Goal: Check status

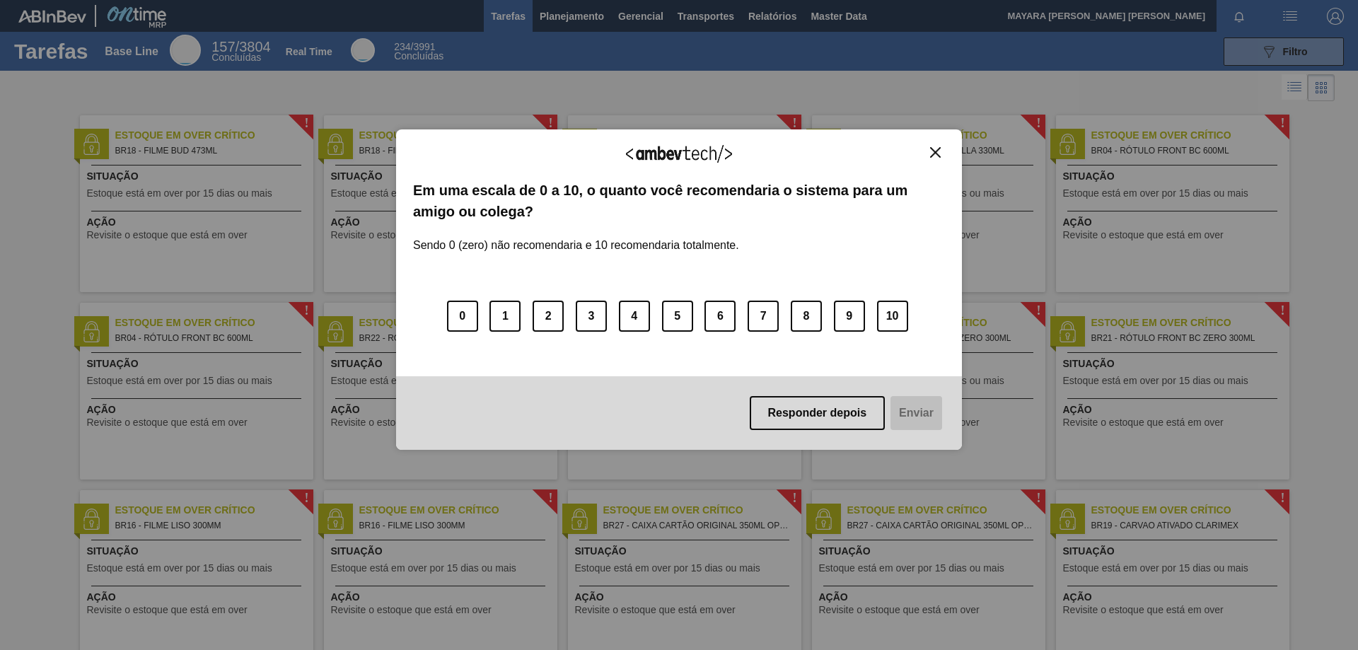
click at [935, 151] on img "Close" at bounding box center [935, 152] width 11 height 11
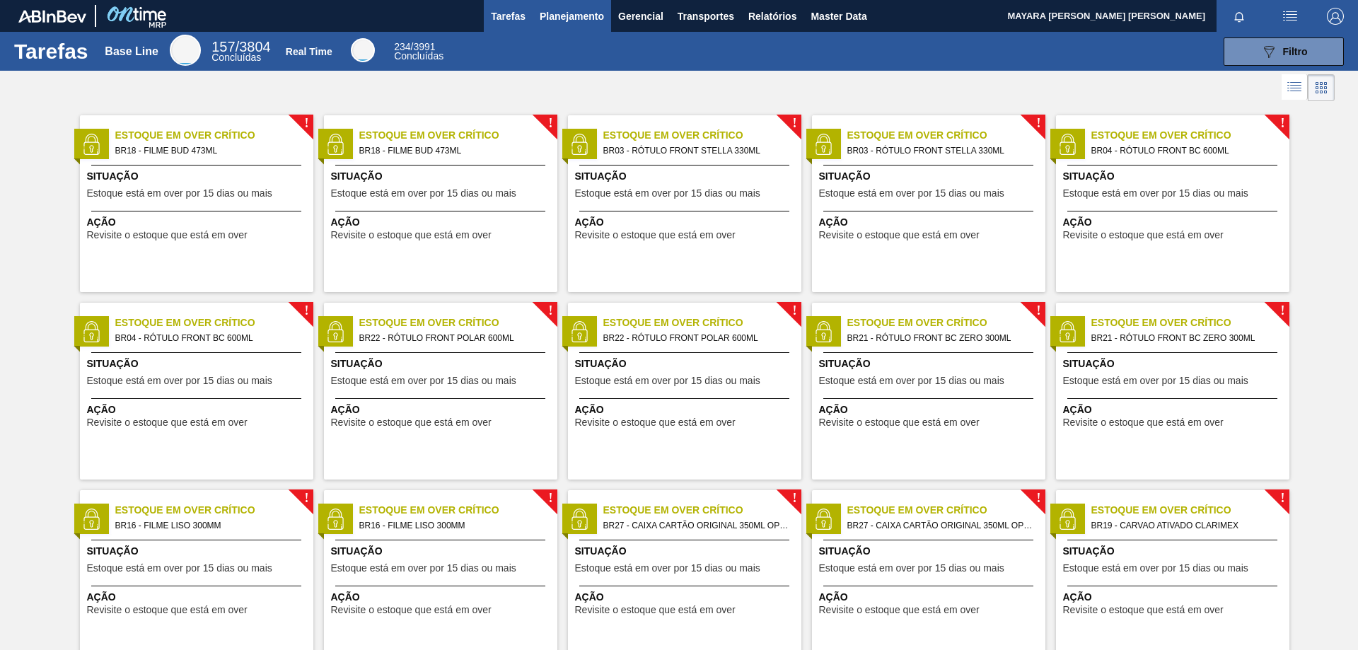
click at [555, 21] on span "Planejamento" at bounding box center [572, 16] width 64 height 17
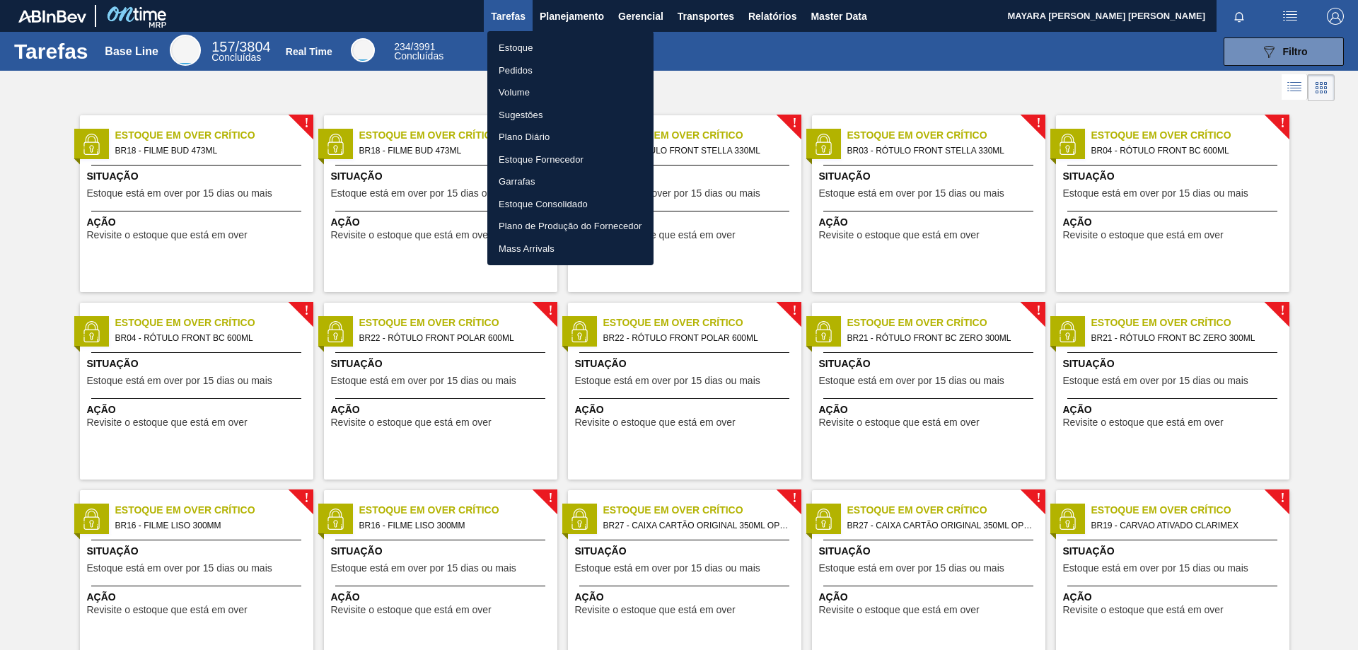
click at [555, 74] on li "Pedidos" at bounding box center [570, 70] width 166 height 23
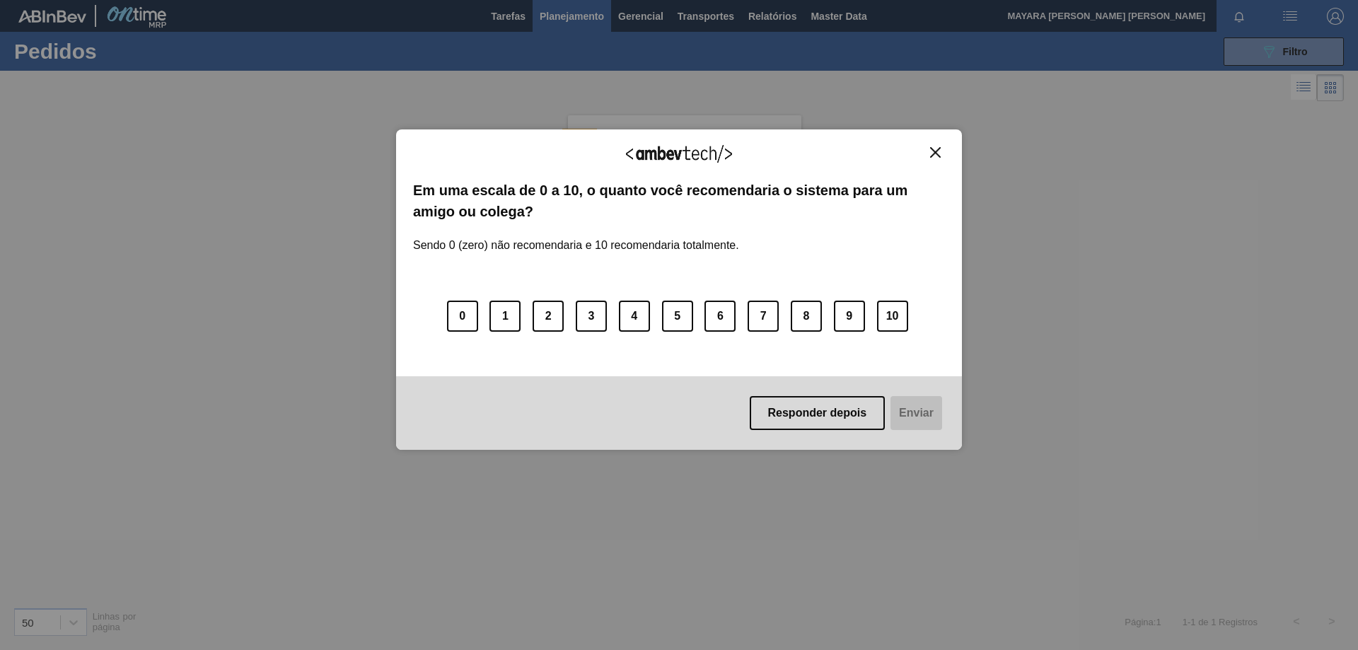
click at [939, 151] on img "Close" at bounding box center [935, 152] width 11 height 11
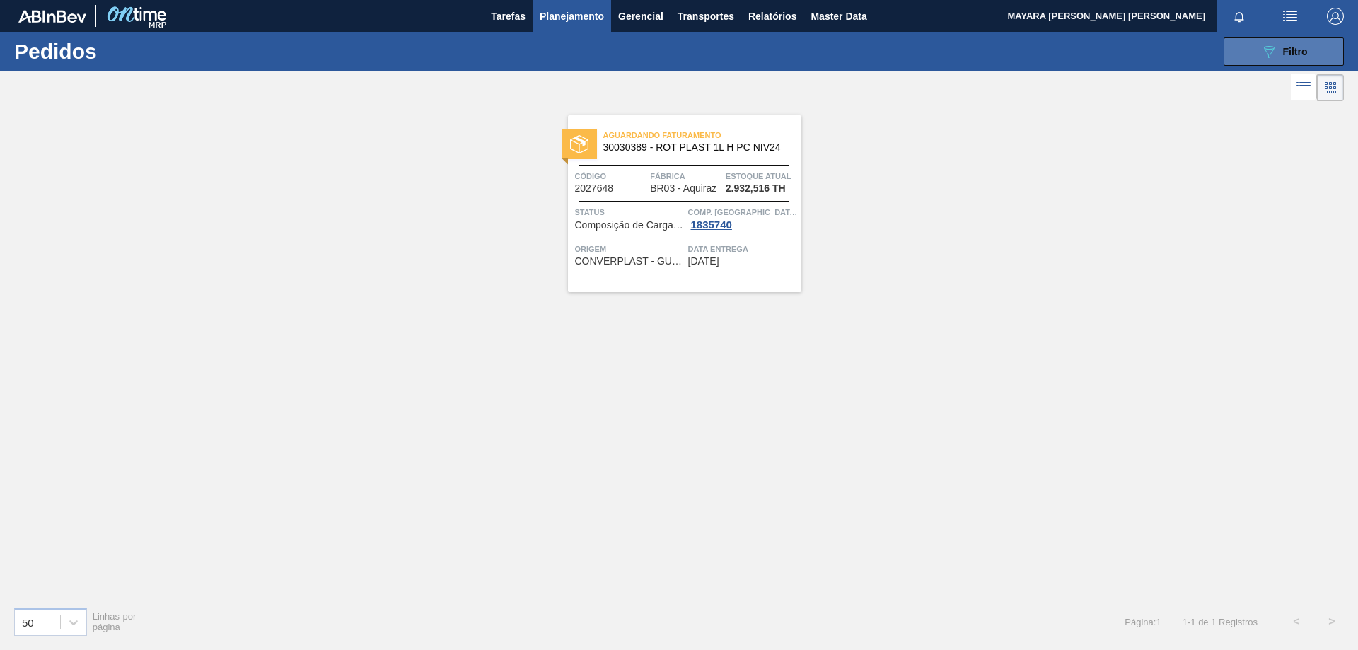
click at [1324, 53] on button "089F7B8B-B2A5-4AFE-B5C0-19BA573D28AC Filtro" at bounding box center [1284, 51] width 120 height 28
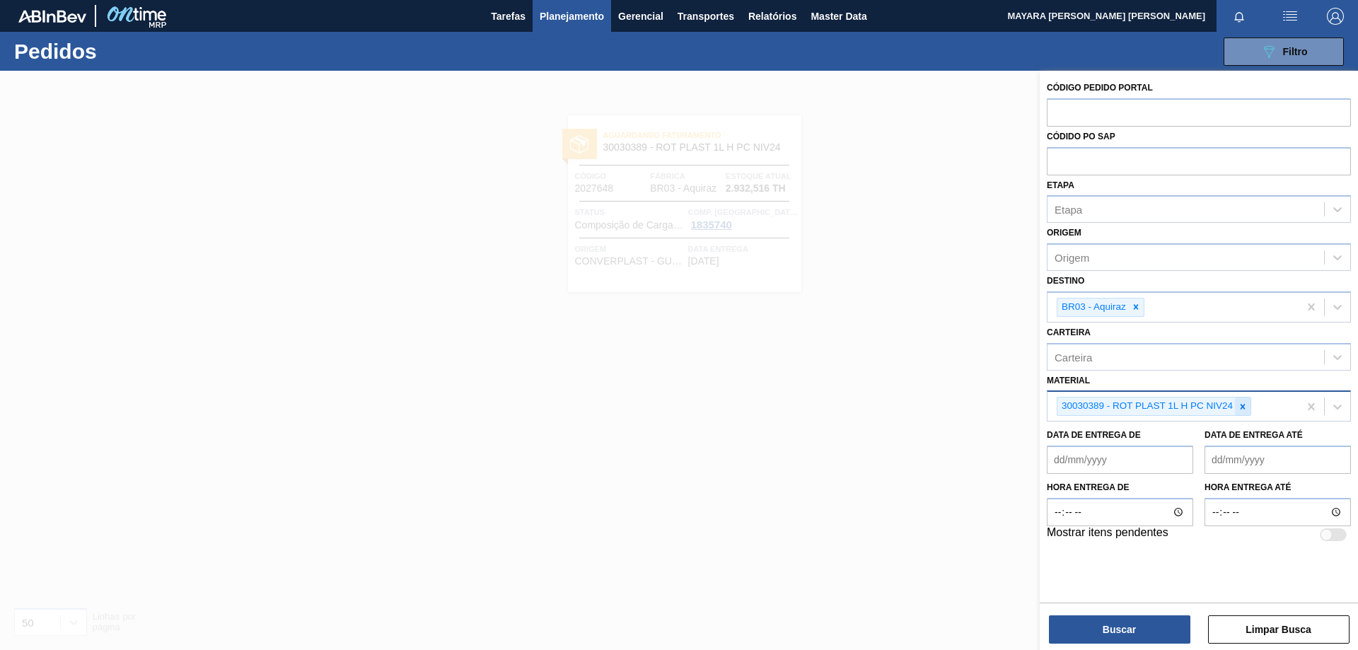
click at [1241, 407] on icon at bounding box center [1243, 407] width 10 height 10
paste input "20005447"
type input "20005447"
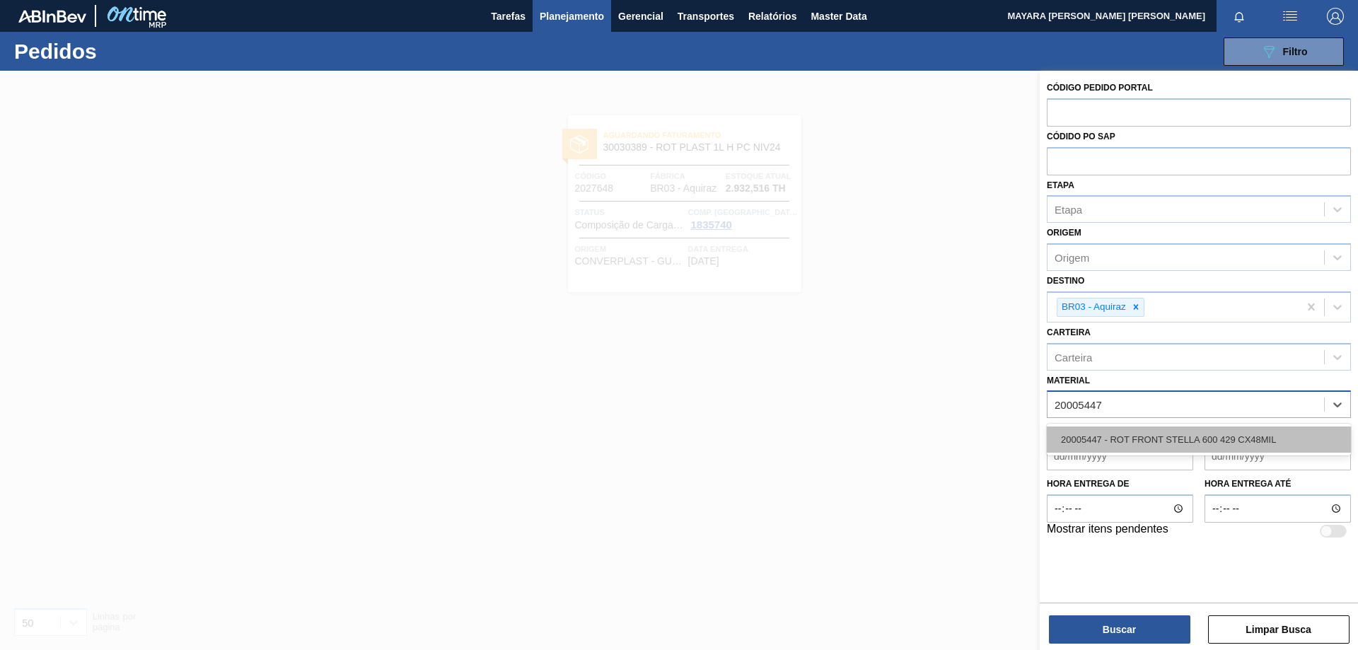
click at [1194, 436] on div "20005447 - ROT FRONT STELLA 600 429 CX48MIL" at bounding box center [1199, 439] width 304 height 26
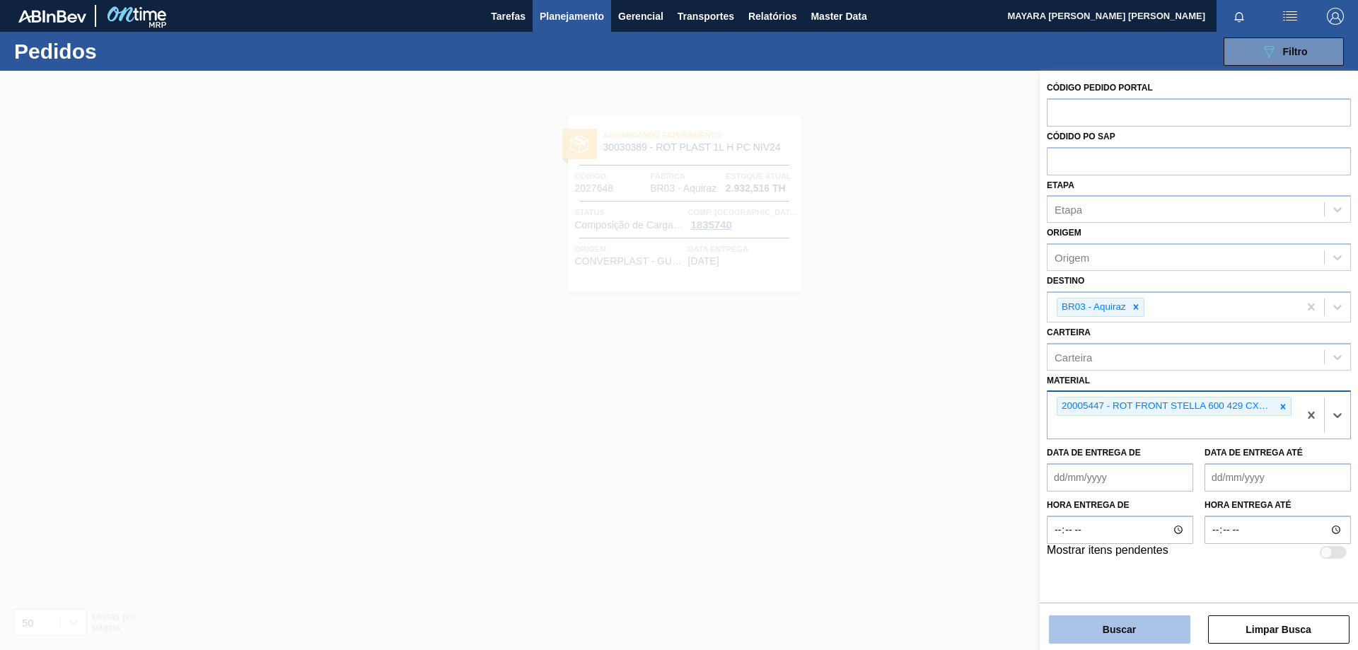
click at [1148, 634] on button "Buscar" at bounding box center [1119, 629] width 141 height 28
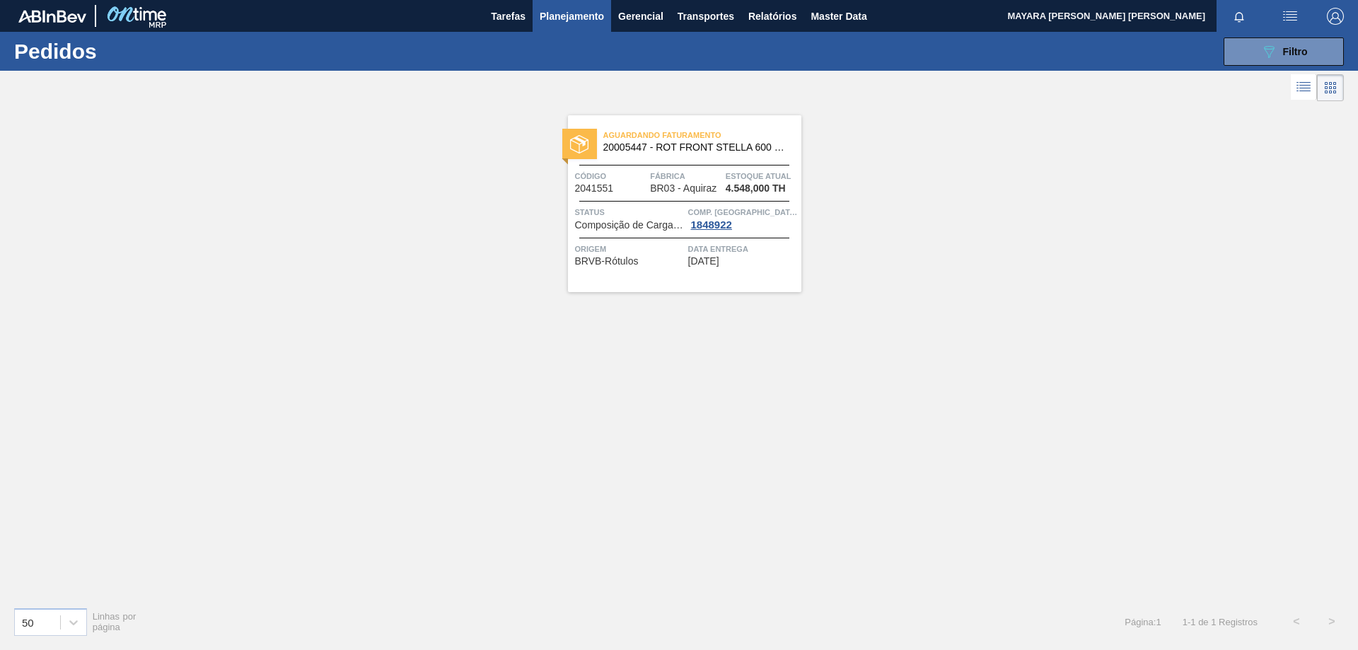
click at [653, 264] on div "Origem BRVB-Rótulos" at bounding box center [630, 254] width 110 height 25
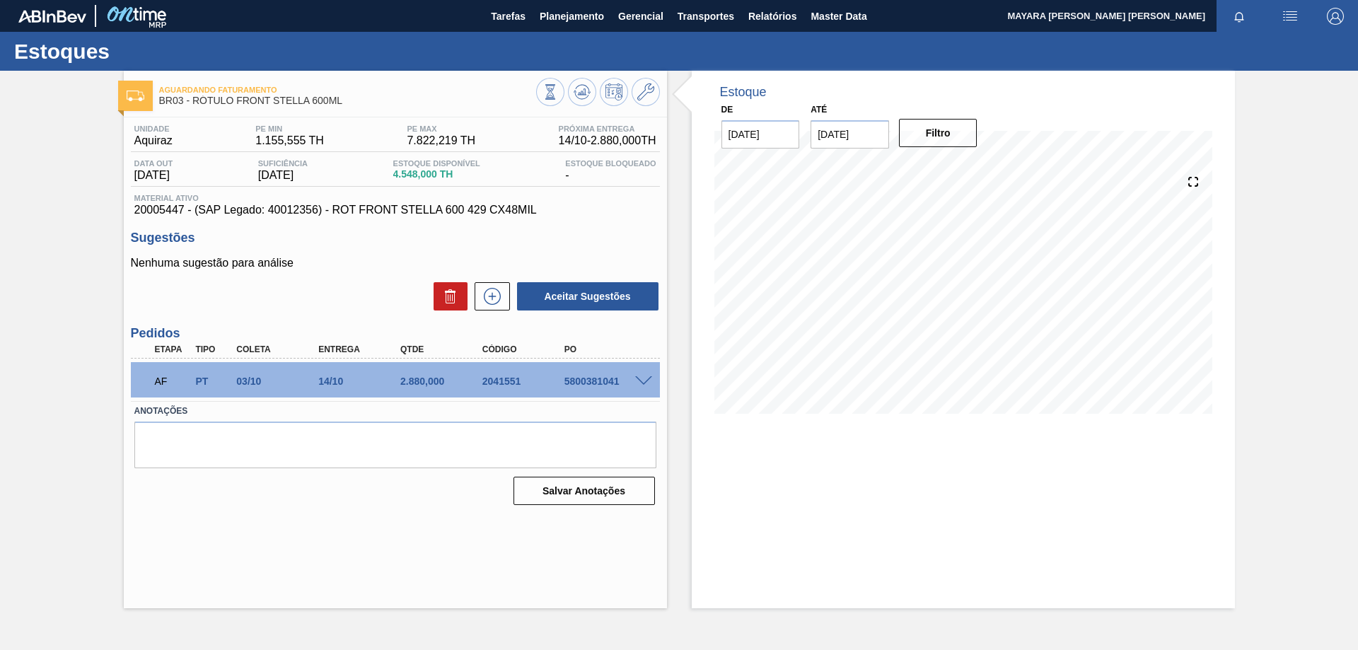
click at [648, 380] on span at bounding box center [643, 381] width 17 height 11
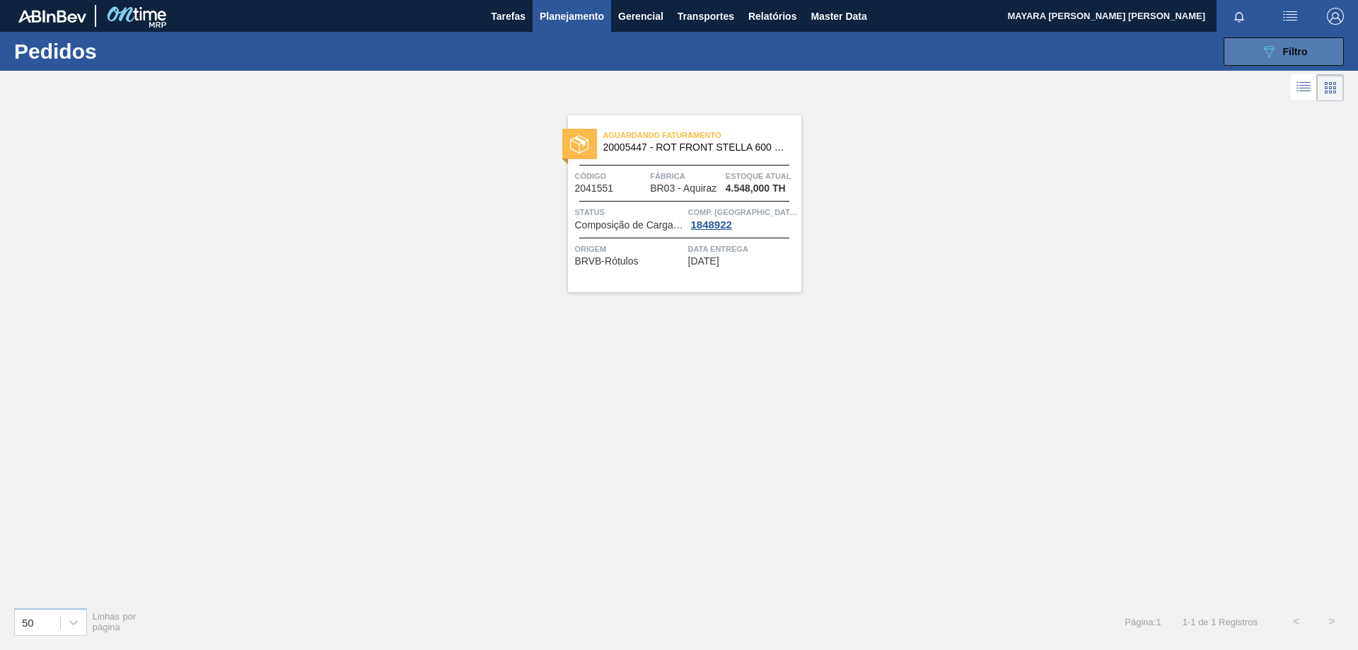
click at [1273, 57] on icon "089F7B8B-B2A5-4AFE-B5C0-19BA573D28AC" at bounding box center [1268, 51] width 17 height 17
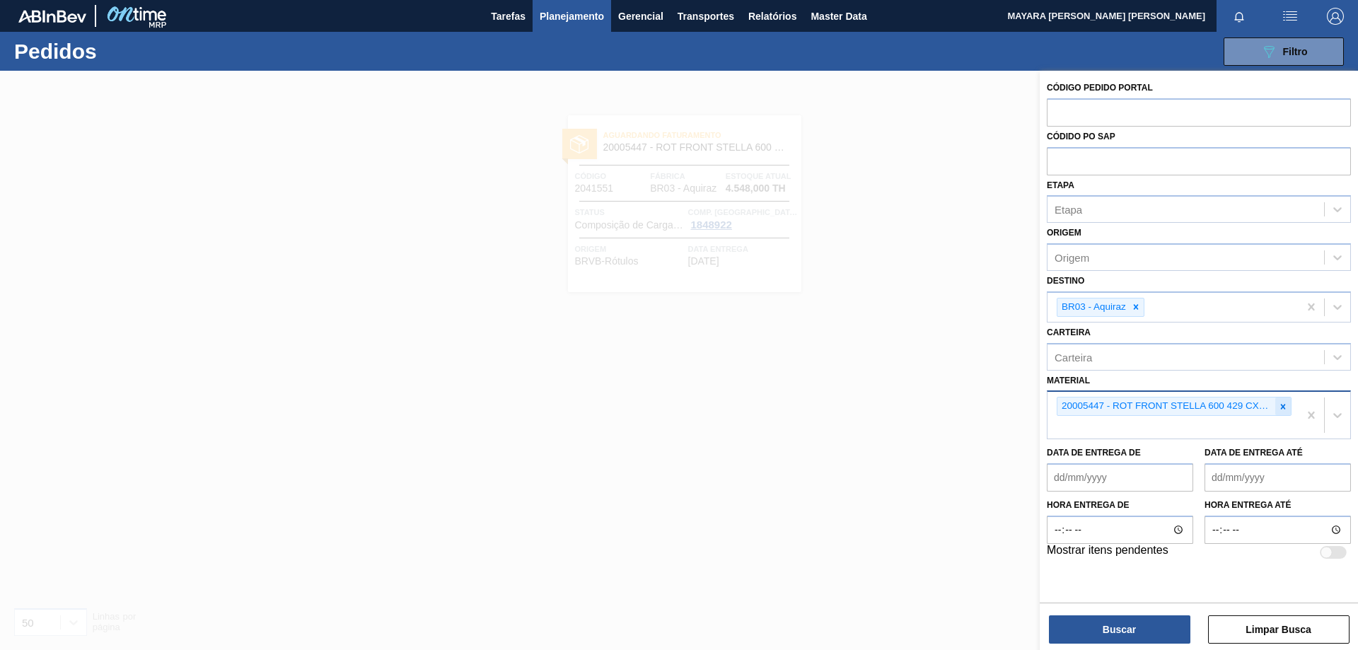
click at [1286, 406] on icon at bounding box center [1283, 407] width 10 height 10
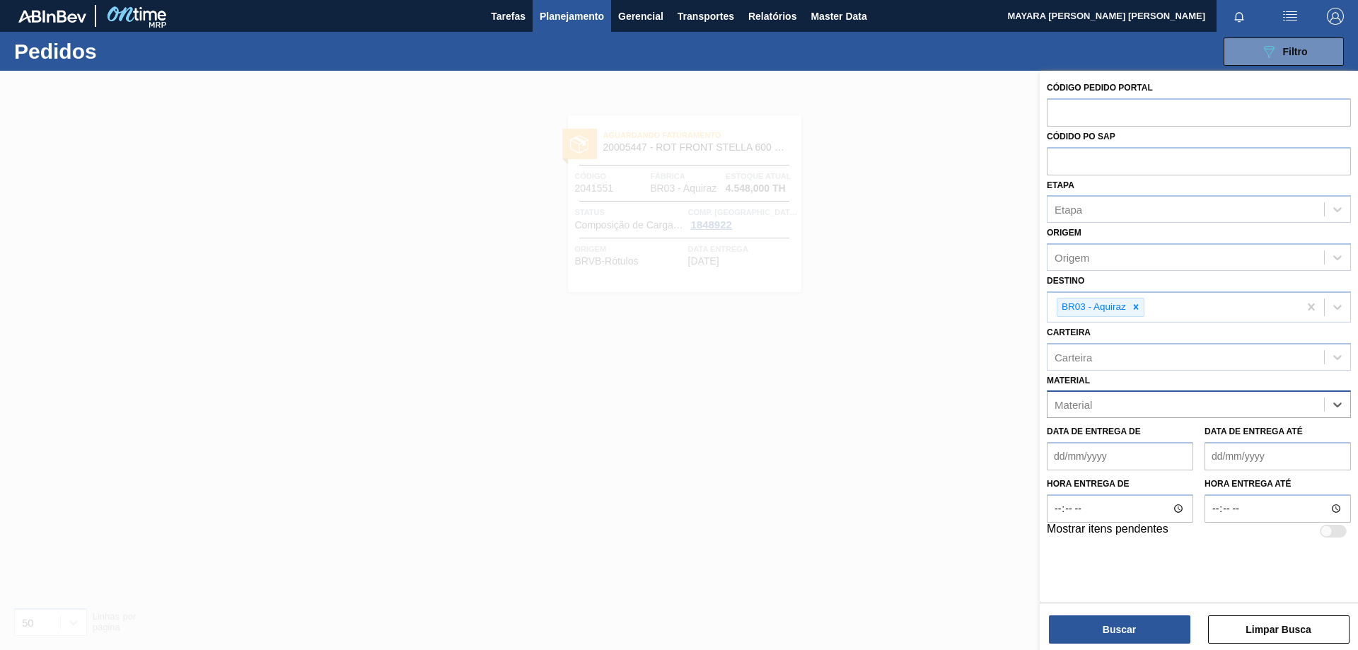
paste input "20005436"
type input "20005436"
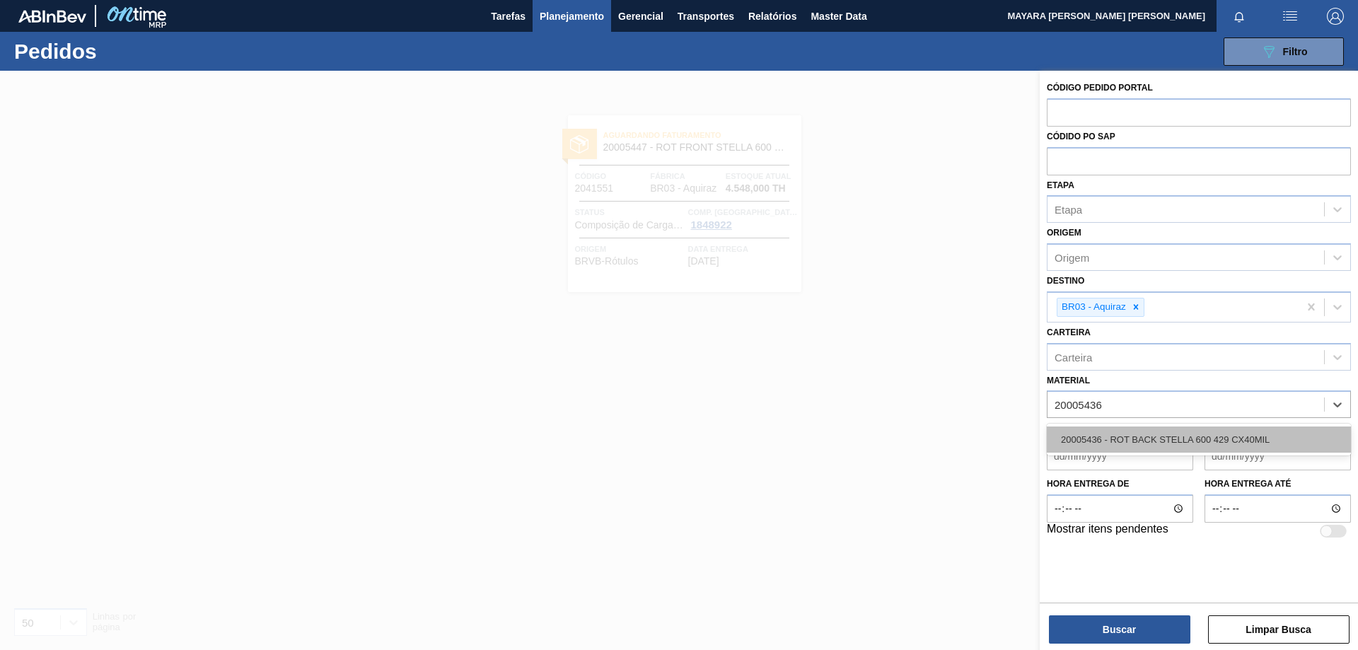
click at [1258, 443] on div "20005436 - ROT BACK STELLA 600 429 CX40MIL" at bounding box center [1199, 439] width 304 height 26
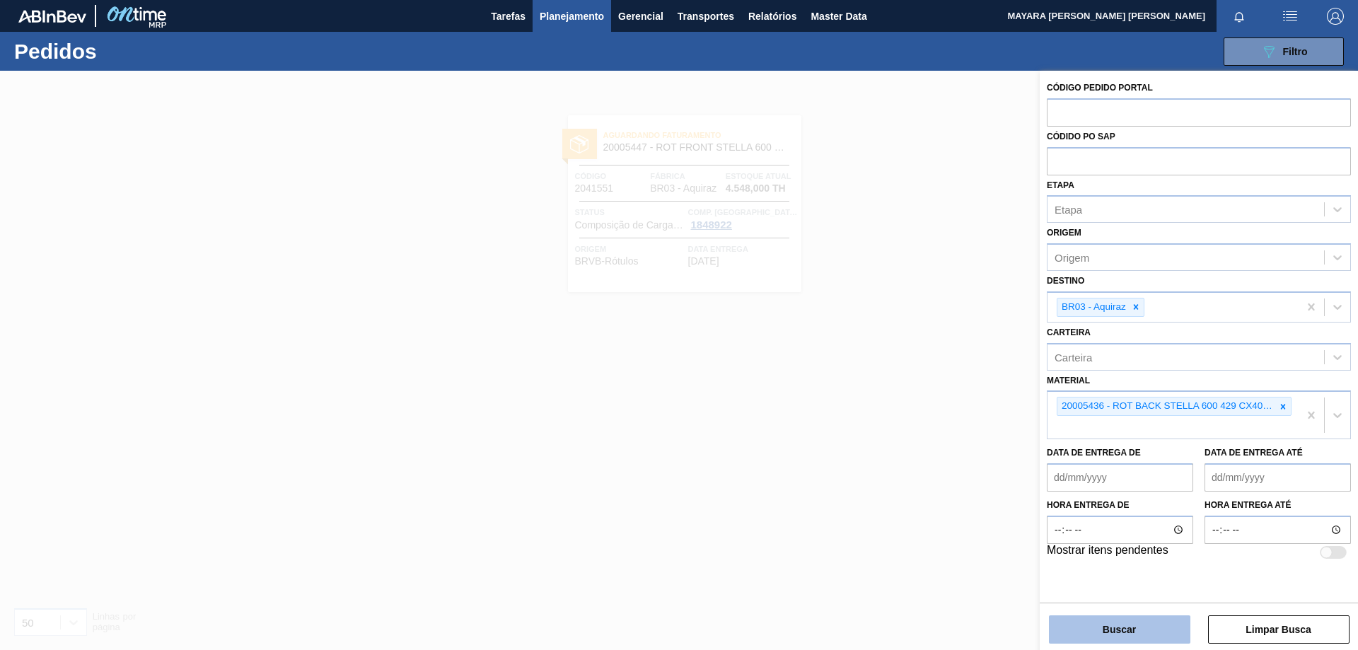
click at [1127, 634] on button "Buscar" at bounding box center [1119, 629] width 141 height 28
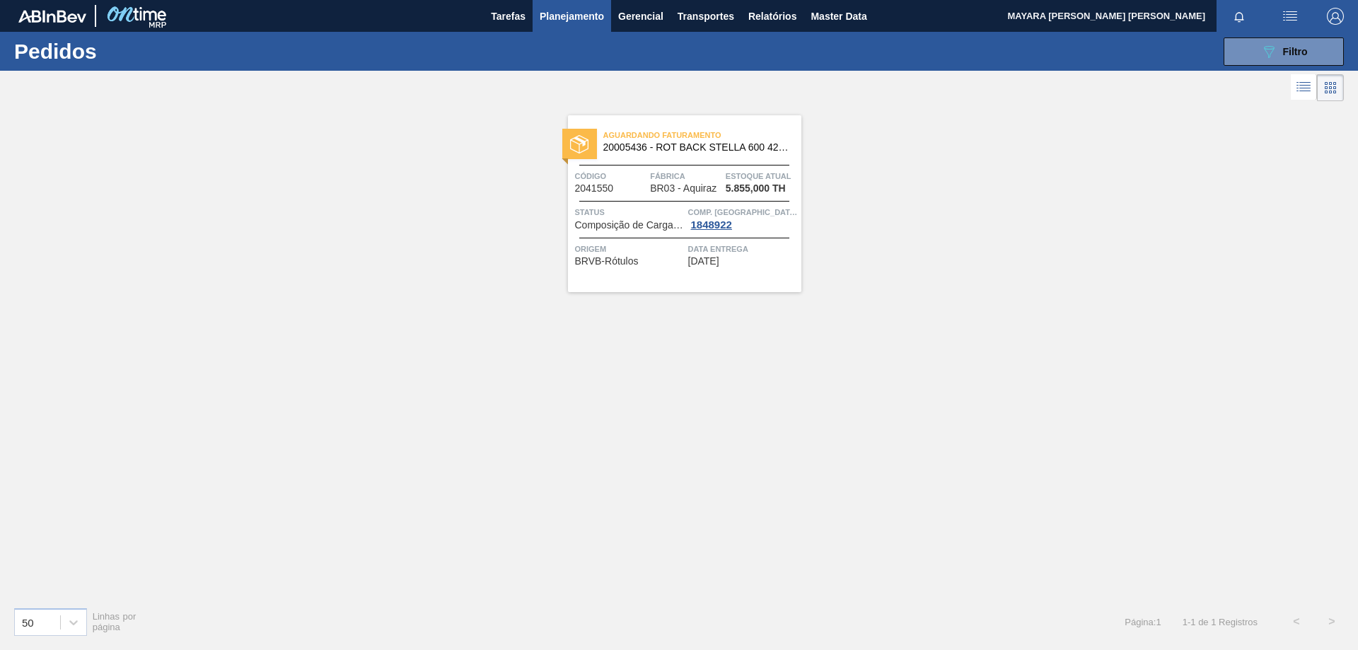
click at [582, 220] on span "Composição de Carga Aceita" at bounding box center [630, 225] width 110 height 11
